Goal: Transaction & Acquisition: Purchase product/service

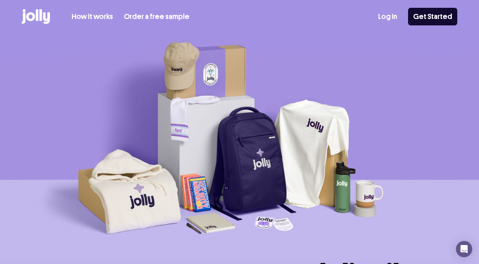
click at [153, 38] on img at bounding box center [239, 147] width 479 height 227
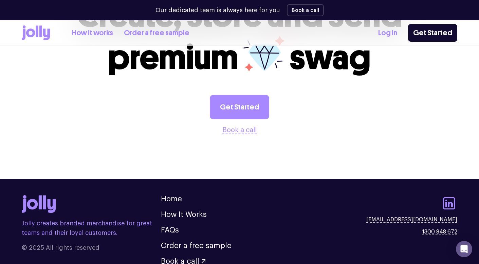
scroll to position [1867, 0]
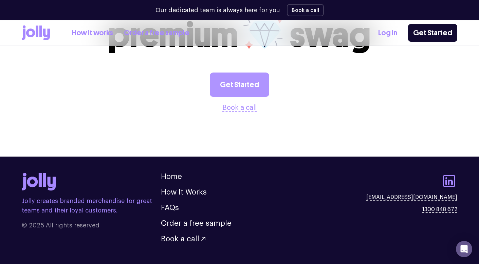
click at [237, 73] on link "Get Started" at bounding box center [239, 85] width 59 height 24
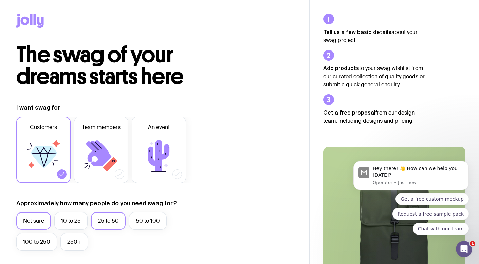
click at [114, 222] on label "25 to 50" at bounding box center [108, 221] width 35 height 18
click at [0, 0] on input "25 to 50" at bounding box center [0, 0] width 0 height 0
click at [94, 147] on icon at bounding box center [98, 154] width 25 height 26
click at [0, 0] on input "Team members" at bounding box center [0, 0] width 0 height 0
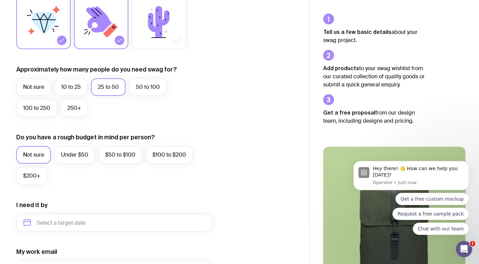
scroll to position [134, 0]
click at [34, 173] on label "$200+" at bounding box center [31, 176] width 31 height 18
click at [0, 0] on input "$200+" at bounding box center [0, 0] width 0 height 0
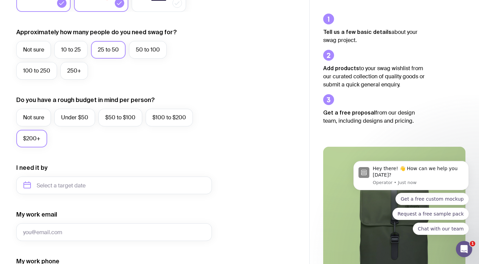
scroll to position [176, 0]
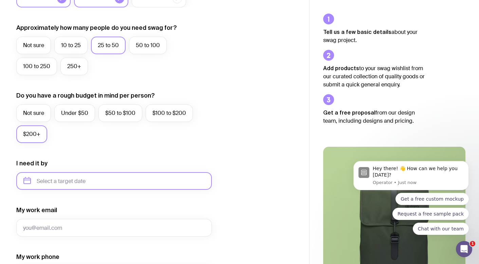
click at [85, 177] on input "text" at bounding box center [114, 181] width 196 height 18
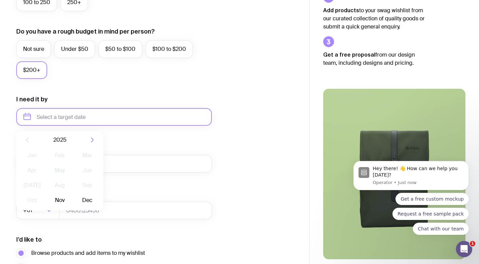
scroll to position [240, 0]
click at [83, 203] on button "Dec" at bounding box center [87, 200] width 25 height 14
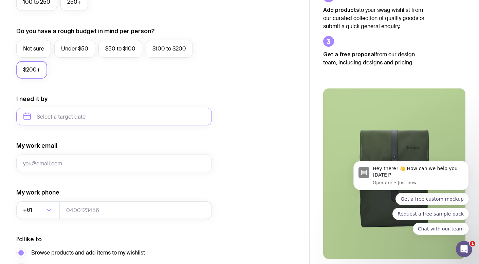
type input "December 2025"
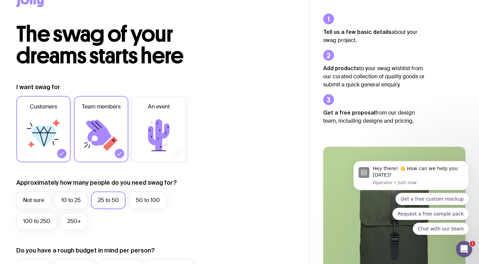
scroll to position [0, 0]
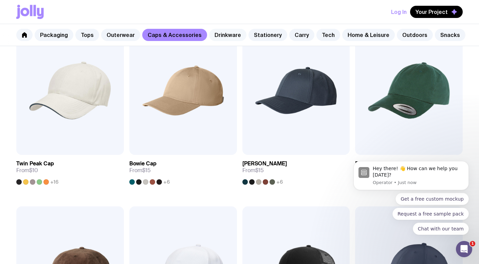
click at [229, 36] on link "Drinkware" at bounding box center [227, 35] width 37 height 12
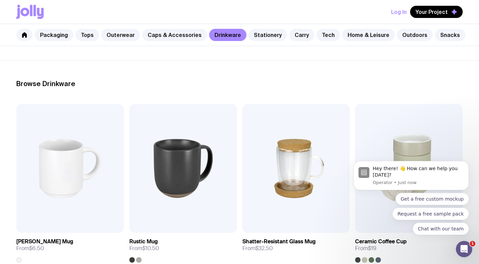
scroll to position [74, 0]
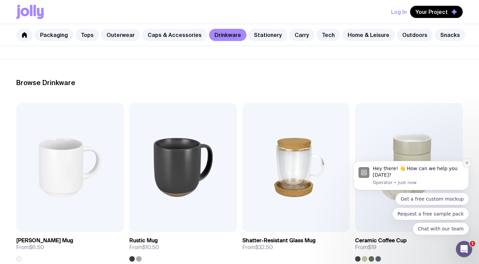
click at [466, 163] on icon "Dismiss notification" at bounding box center [466, 163] width 2 height 2
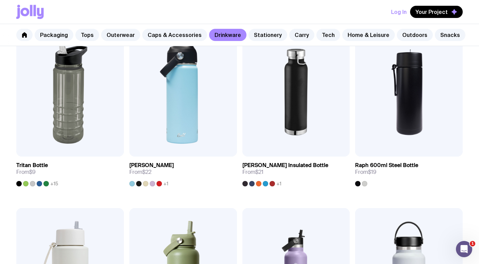
scroll to position [504, 0]
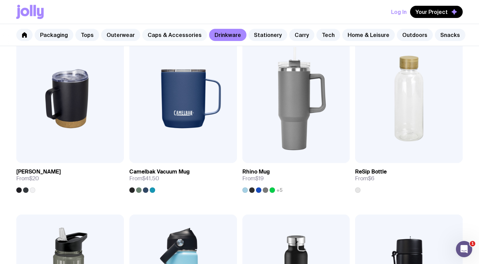
click at [178, 37] on link "Caps & Accessories" at bounding box center [174, 35] width 65 height 12
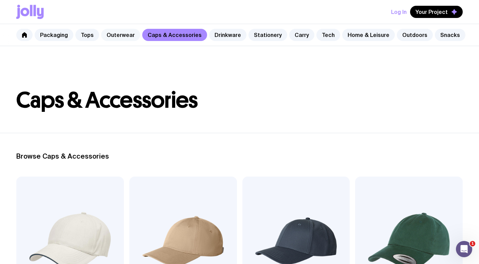
click at [117, 33] on link "Outerwear" at bounding box center [120, 35] width 39 height 12
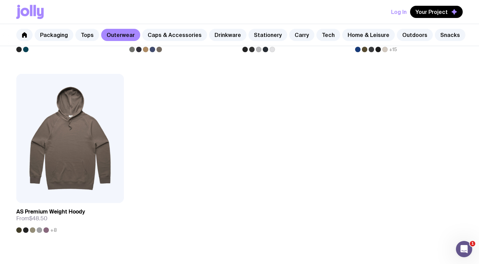
scroll to position [1015, 0]
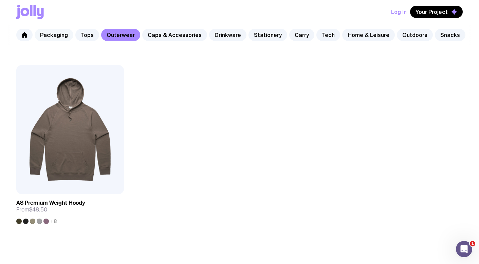
click at [60, 31] on link "Packaging" at bounding box center [54, 35] width 39 height 12
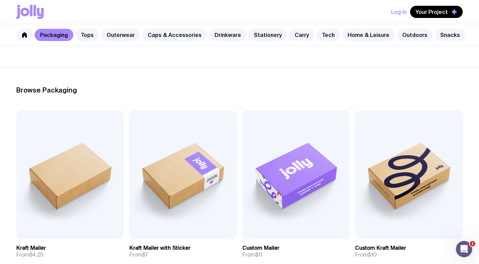
scroll to position [49, 0]
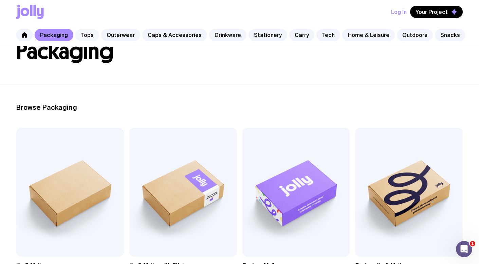
click at [86, 33] on link "Tops" at bounding box center [87, 35] width 24 height 12
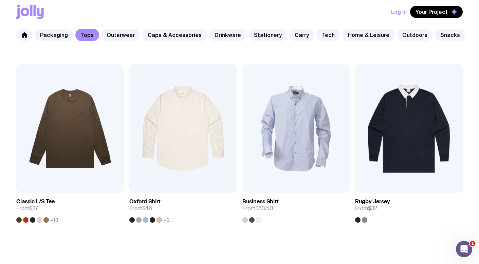
scroll to position [653, 0]
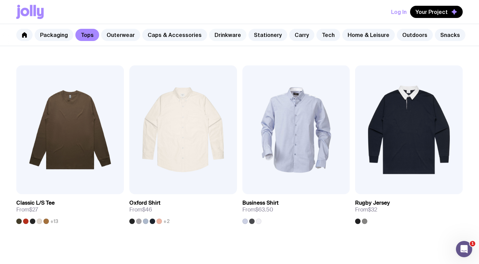
click at [224, 39] on link "Drinkware" at bounding box center [227, 35] width 37 height 12
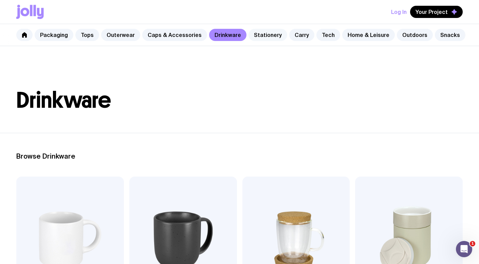
click at [262, 36] on link "Stationery" at bounding box center [267, 35] width 39 height 12
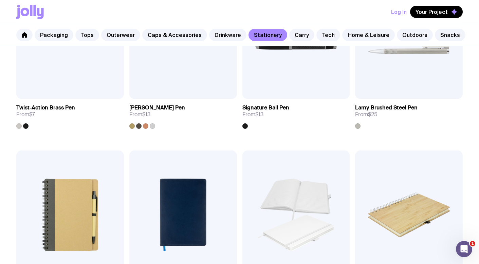
scroll to position [395, 0]
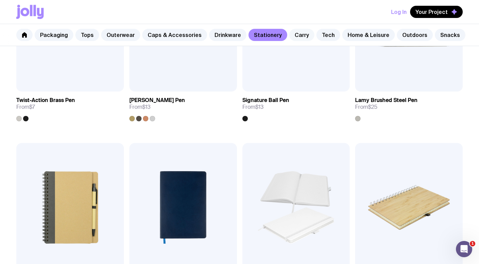
click at [291, 36] on link "Carry" at bounding box center [301, 35] width 25 height 12
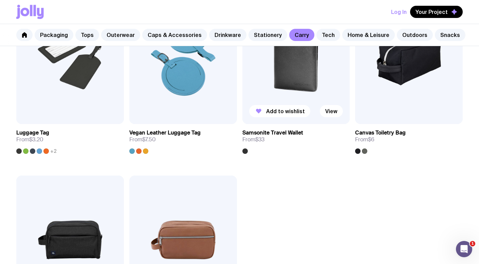
scroll to position [1388, 0]
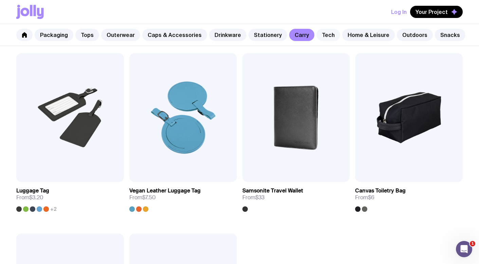
click at [317, 34] on link "Tech" at bounding box center [328, 35] width 24 height 12
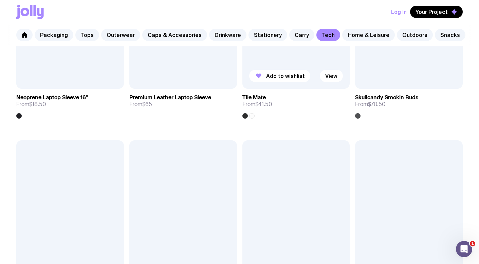
scroll to position [1213, 0]
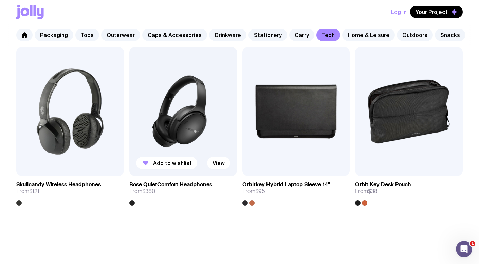
click at [179, 120] on img at bounding box center [183, 111] width 108 height 129
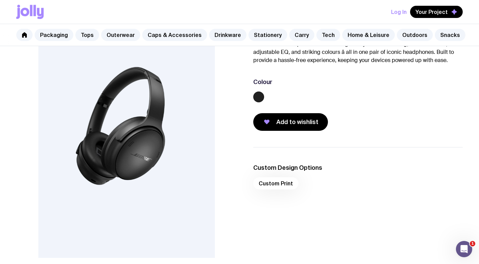
scroll to position [74, 0]
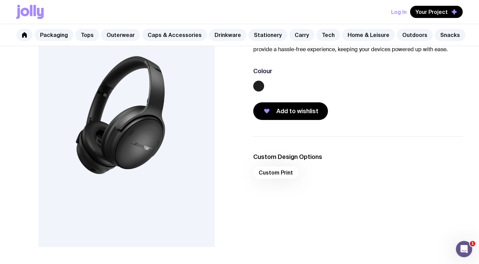
click at [276, 173] on div "Custom Print" at bounding box center [358, 175] width 210 height 16
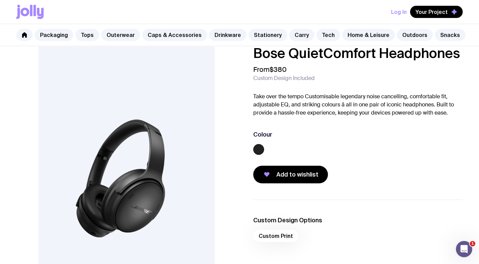
scroll to position [0, 0]
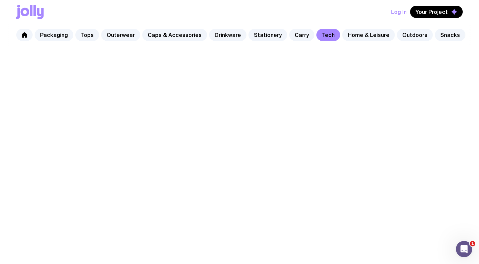
scroll to position [391, 0]
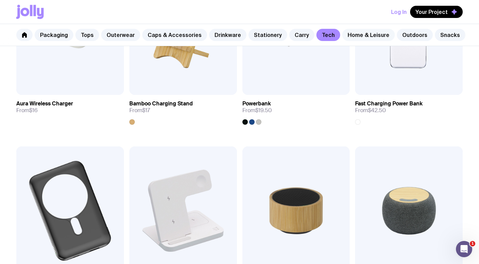
click at [352, 39] on link "Home & Leisure" at bounding box center [368, 35] width 53 height 12
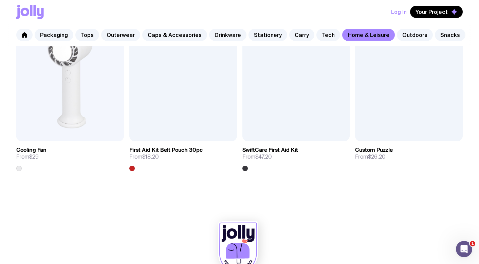
scroll to position [1430, 0]
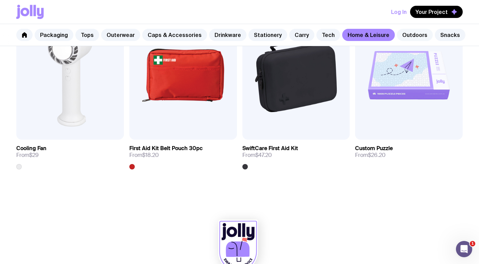
click at [407, 33] on link "Outdoors" at bounding box center [415, 35] width 36 height 12
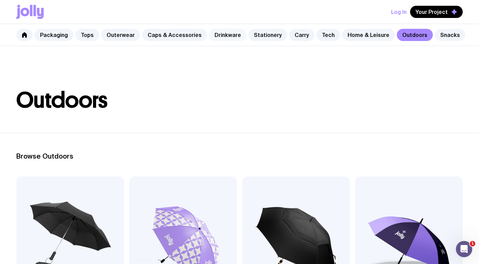
click at [216, 34] on link "Drinkware" at bounding box center [227, 35] width 37 height 12
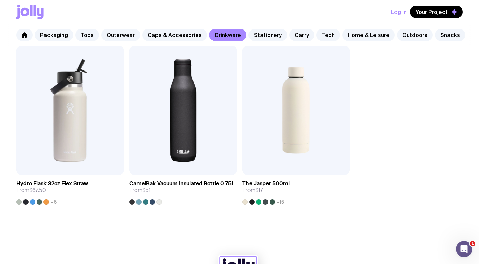
scroll to position [1022, 0]
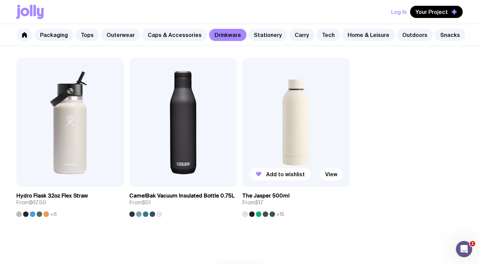
click at [273, 154] on img at bounding box center [296, 122] width 108 height 129
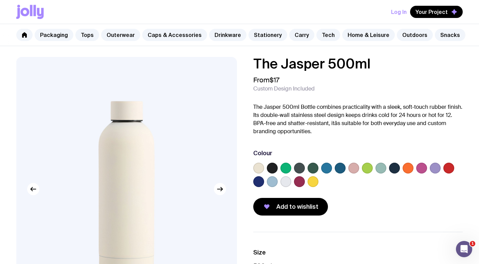
scroll to position [6, 0]
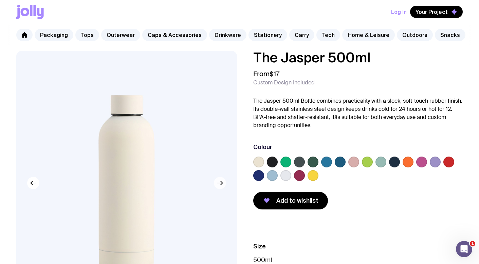
click at [217, 184] on icon "button" at bounding box center [220, 183] width 8 height 8
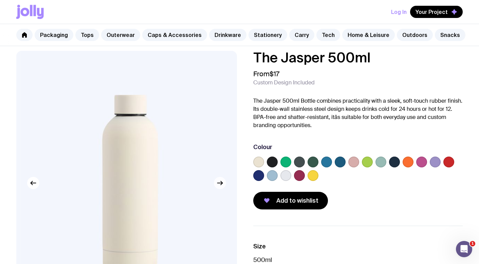
click at [217, 184] on icon "button" at bounding box center [220, 183] width 8 height 8
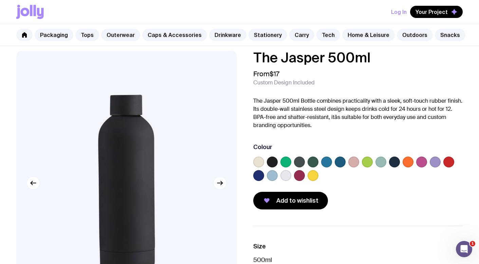
click at [217, 184] on icon "button" at bounding box center [220, 183] width 8 height 8
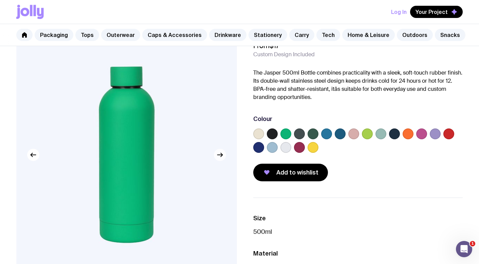
scroll to position [35, 0]
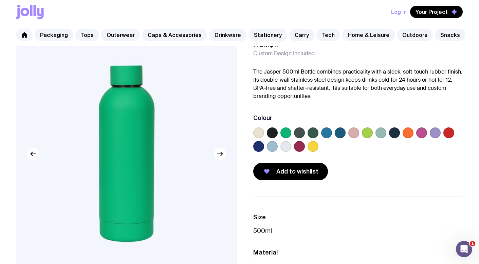
click at [35, 156] on icon "button" at bounding box center [33, 154] width 8 height 8
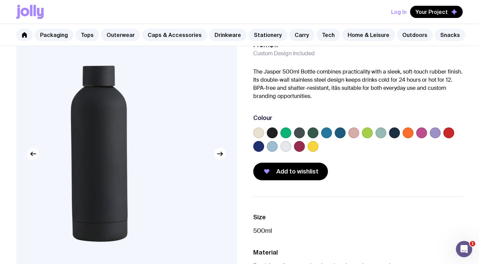
click at [35, 156] on icon "button" at bounding box center [33, 154] width 8 height 8
